Goal: Information Seeking & Learning: Learn about a topic

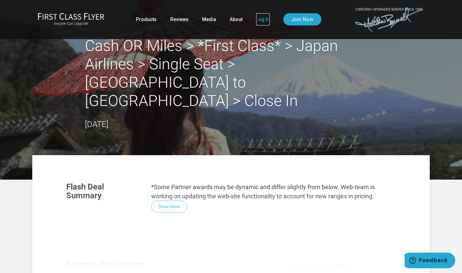
click at [262, 19] on link "Log In" at bounding box center [263, 19] width 14 height 12
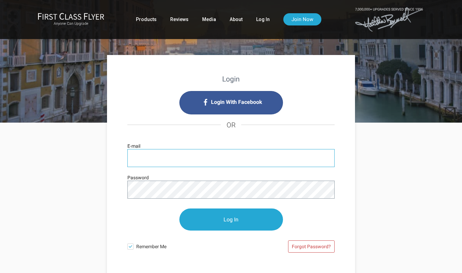
type input "mhbabiak@gmail.com"
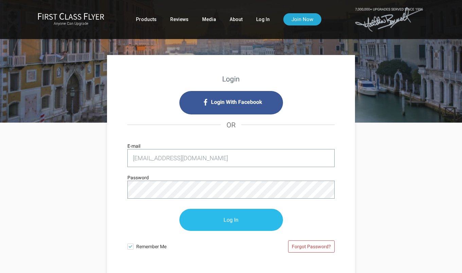
click at [228, 219] on input "Log In" at bounding box center [231, 220] width 104 height 22
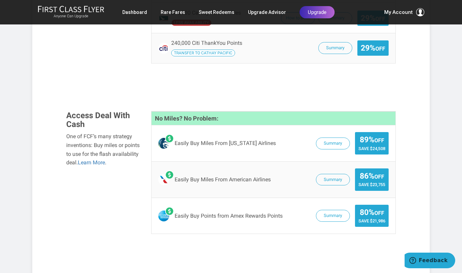
scroll to position [724, 0]
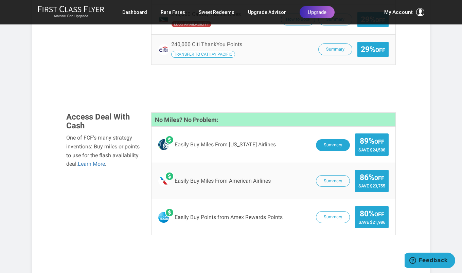
click at [333, 139] on button "Summary" at bounding box center [333, 145] width 34 height 12
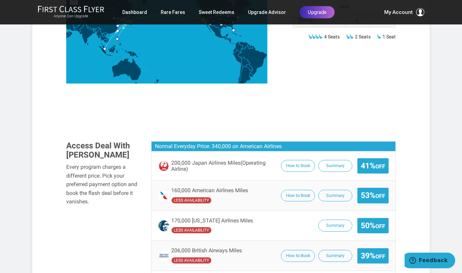
scroll to position [329, 0]
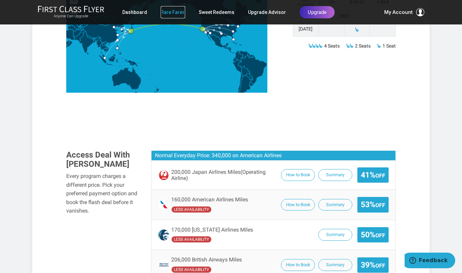
click at [173, 13] on link "Rare Fares" at bounding box center [173, 12] width 24 height 12
click at [173, 12] on link "Rare Fares" at bounding box center [173, 12] width 24 height 12
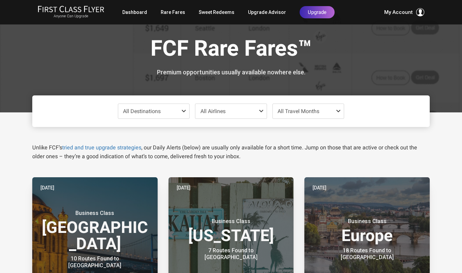
click at [182, 112] on span at bounding box center [185, 110] width 8 height 5
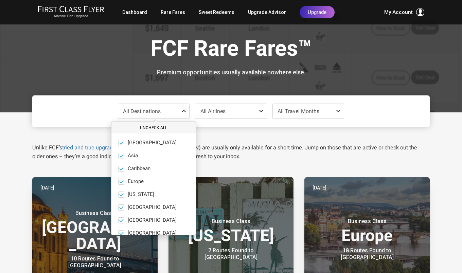
click at [154, 127] on button "Uncheck All" at bounding box center [153, 127] width 84 height 11
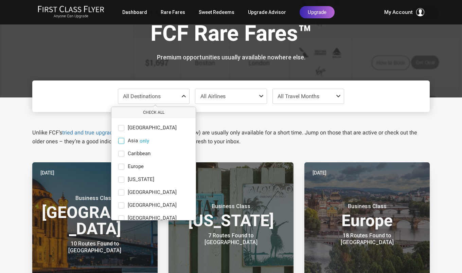
click at [122, 139] on span at bounding box center [121, 141] width 6 height 6
click at [0, 0] on input "Asia only" at bounding box center [0, 0] width 0 height 0
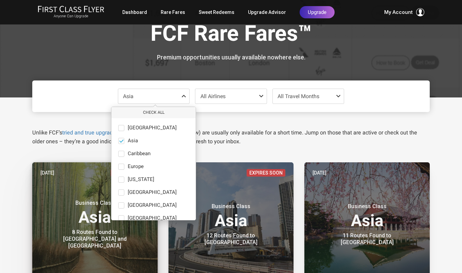
click at [55, 203] on small "Business Class" at bounding box center [94, 203] width 85 height 7
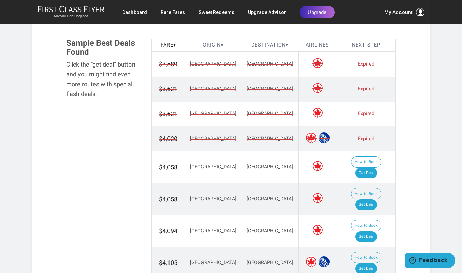
scroll to position [395, 0]
click at [372, 168] on link "Get Deal" at bounding box center [366, 173] width 22 height 11
